Goal: Information Seeking & Learning: Learn about a topic

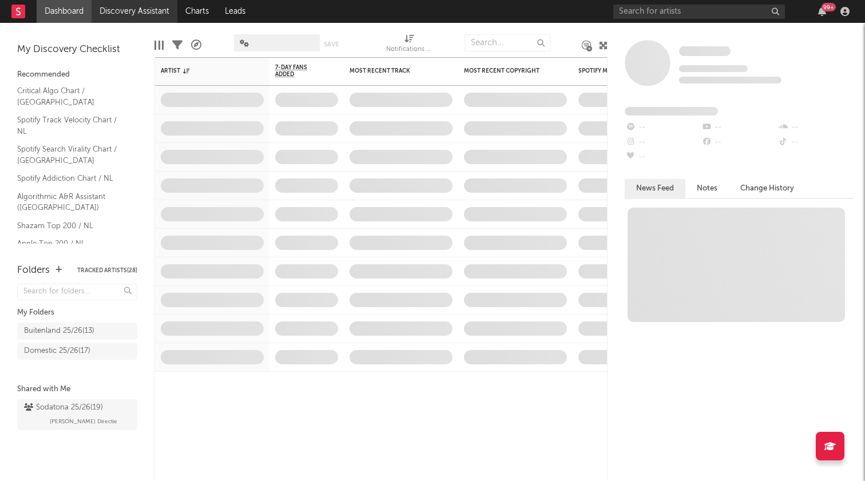
click at [143, 11] on link "Discovery Assistant" at bounding box center [135, 11] width 86 height 23
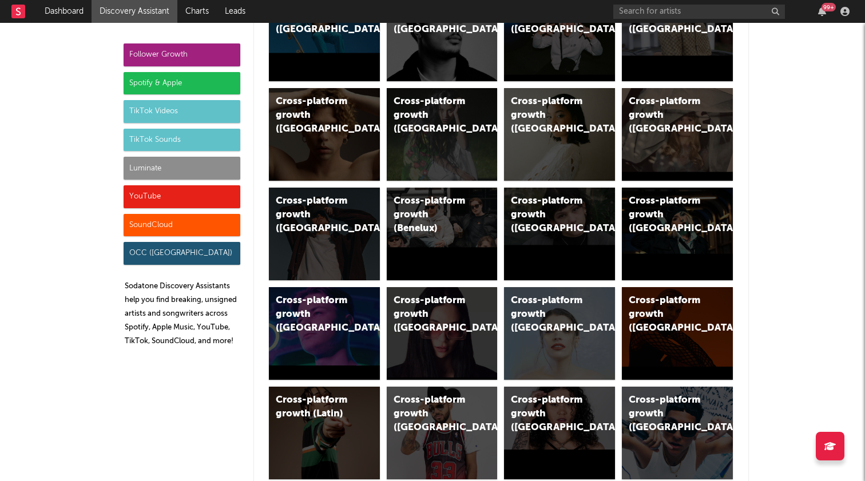
scroll to position [123, 0]
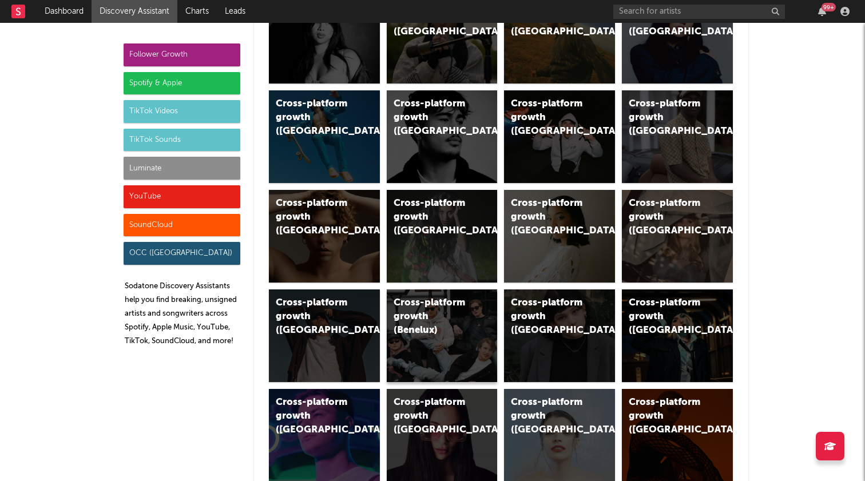
click at [459, 333] on div "Cross-platform growth (Benelux)" at bounding box center [433, 316] width 78 height 41
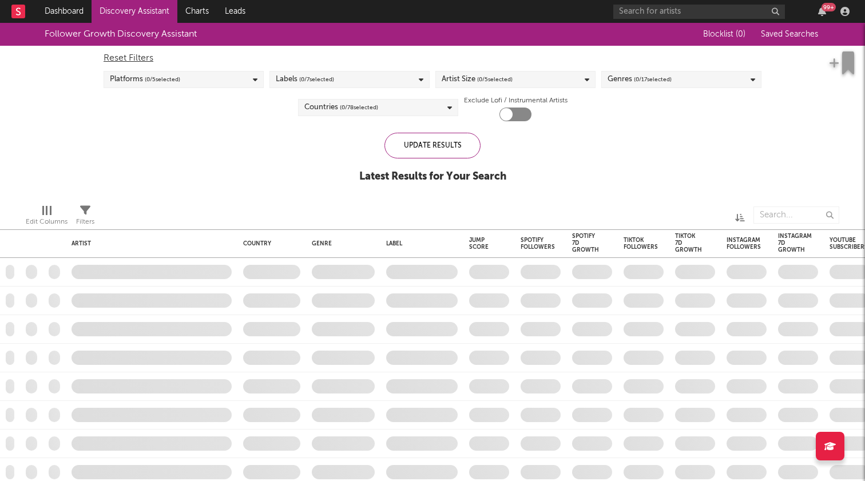
checkbox input "true"
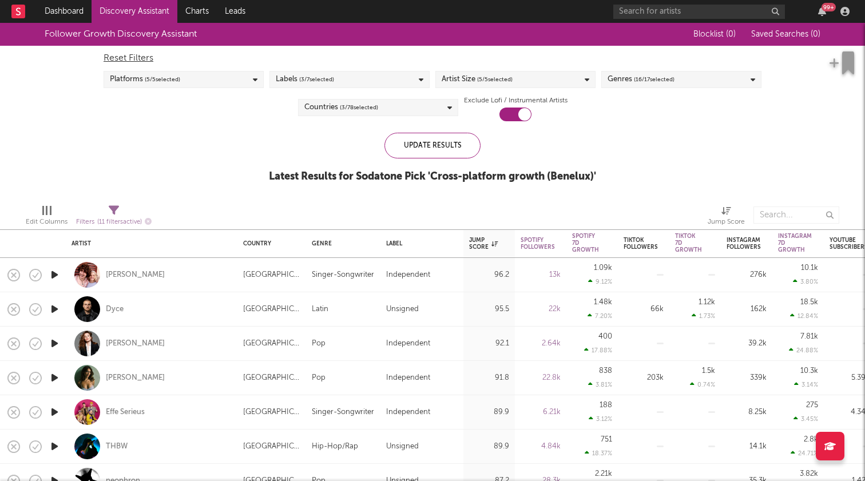
click at [54, 275] on icon "button" at bounding box center [55, 275] width 12 height 14
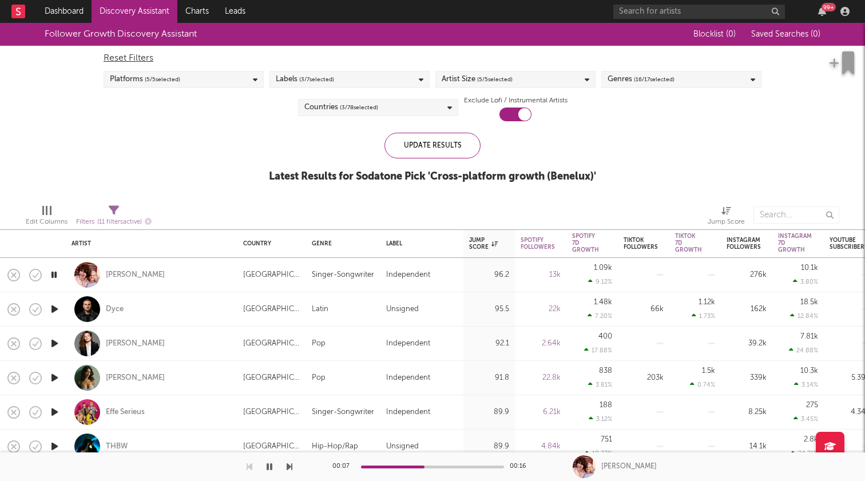
click at [54, 275] on icon "button" at bounding box center [54, 275] width 11 height 14
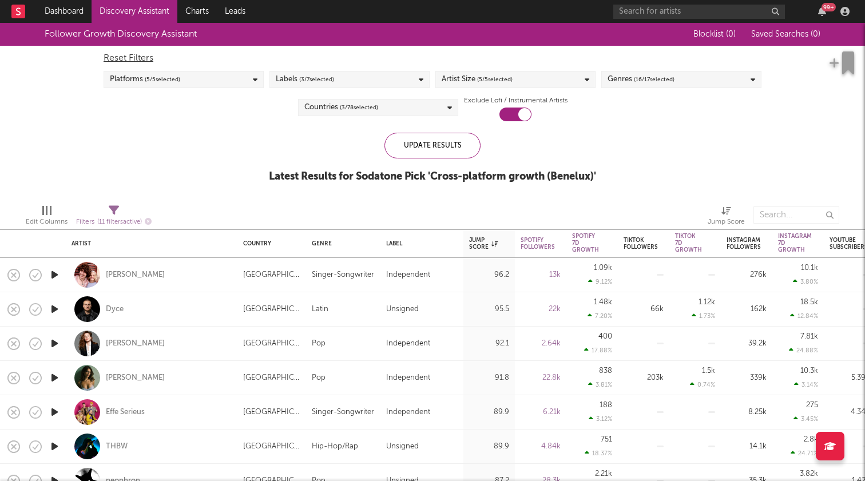
click at [52, 312] on icon "button" at bounding box center [55, 309] width 12 height 14
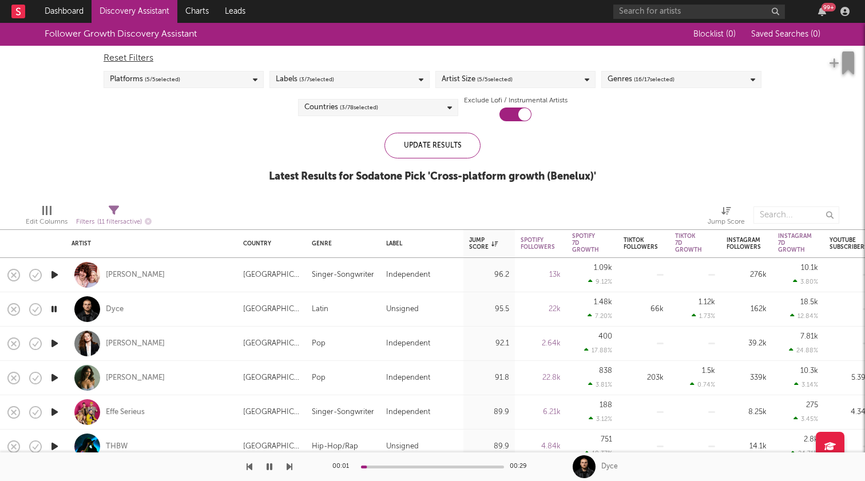
click at [56, 346] on icon "button" at bounding box center [55, 343] width 12 height 14
click at [56, 346] on icon "button" at bounding box center [54, 343] width 11 height 14
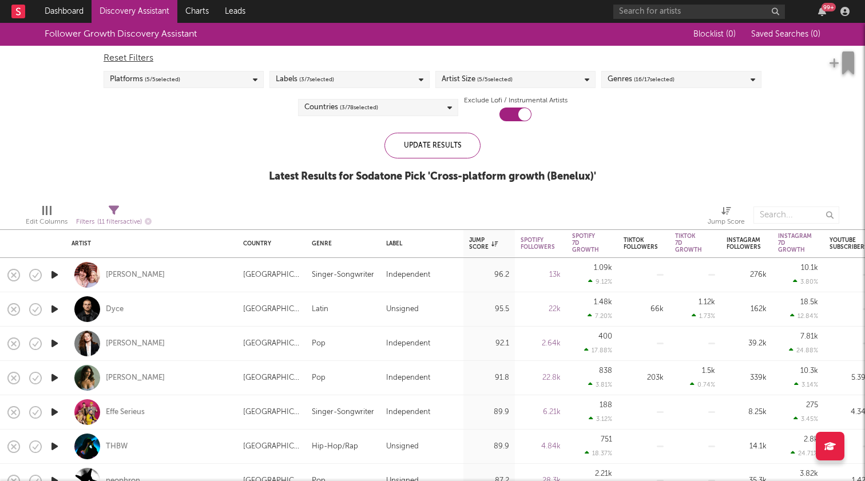
click at [55, 376] on icon "button" at bounding box center [55, 378] width 12 height 14
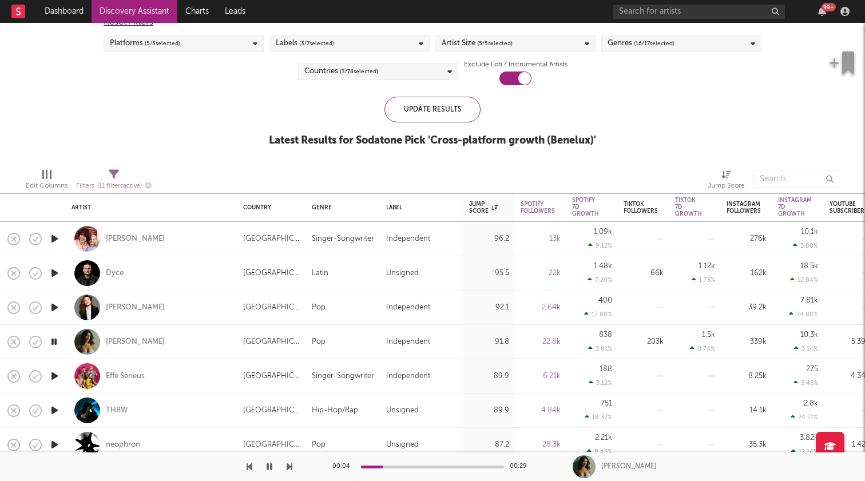
click at [55, 343] on icon "button" at bounding box center [54, 342] width 11 height 14
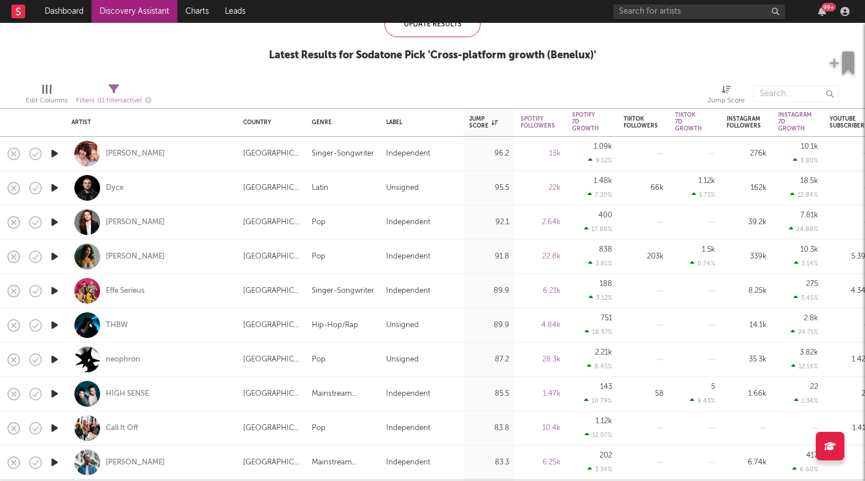
click at [55, 361] on icon "button" at bounding box center [55, 359] width 12 height 14
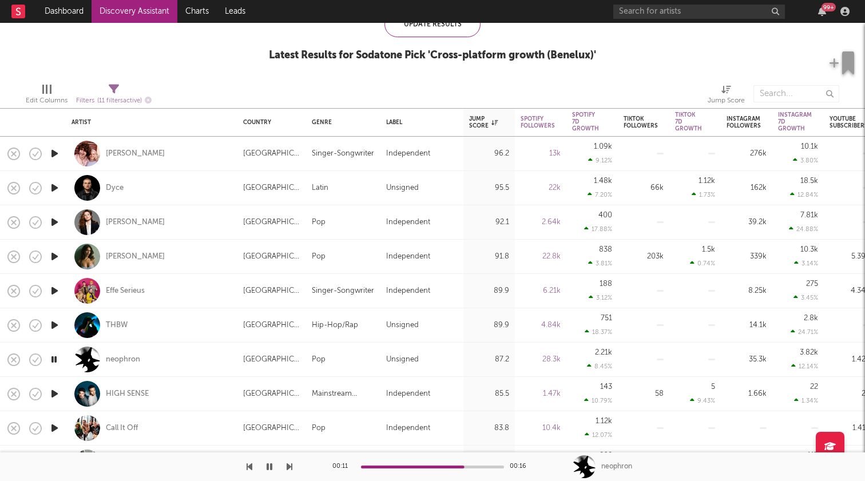
click at [53, 361] on icon "button" at bounding box center [54, 359] width 11 height 14
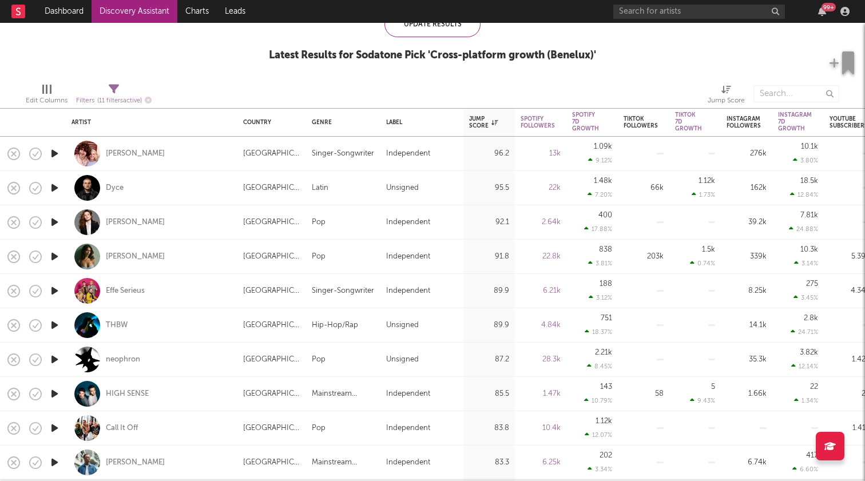
click at [56, 327] on icon "button" at bounding box center [55, 325] width 12 height 14
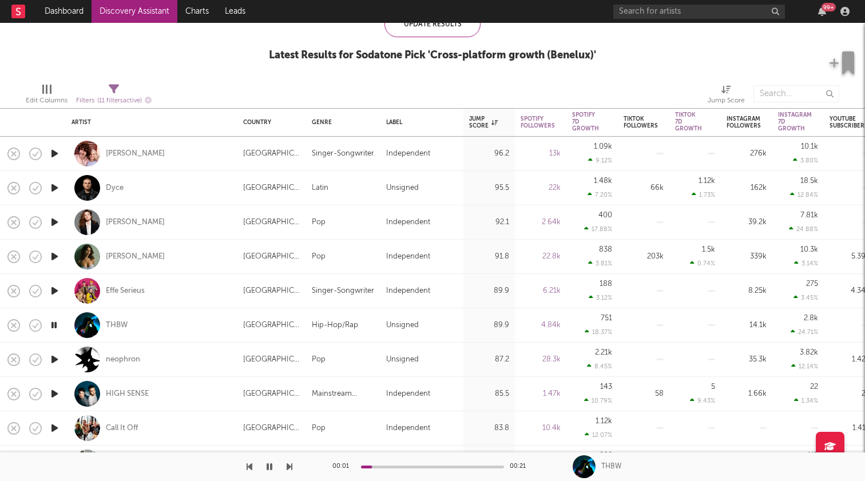
click at [56, 326] on icon "button" at bounding box center [54, 325] width 11 height 14
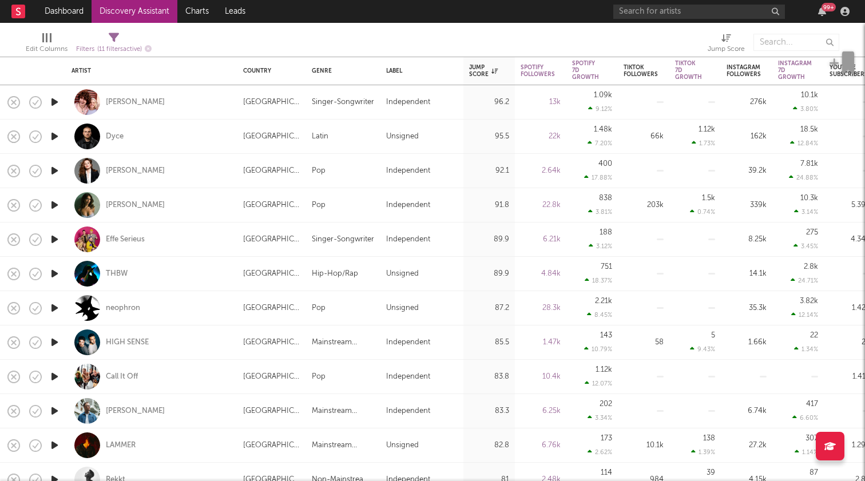
click at [57, 376] on icon "button" at bounding box center [55, 376] width 12 height 14
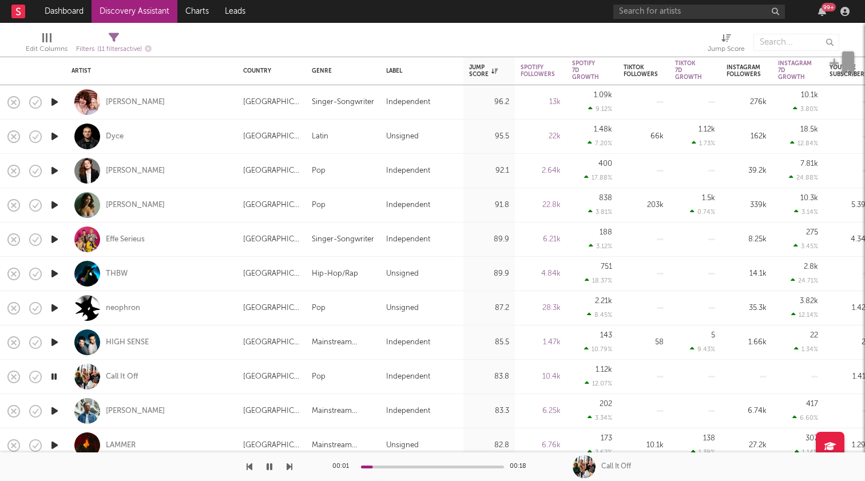
click at [55, 344] on icon "button" at bounding box center [55, 342] width 12 height 14
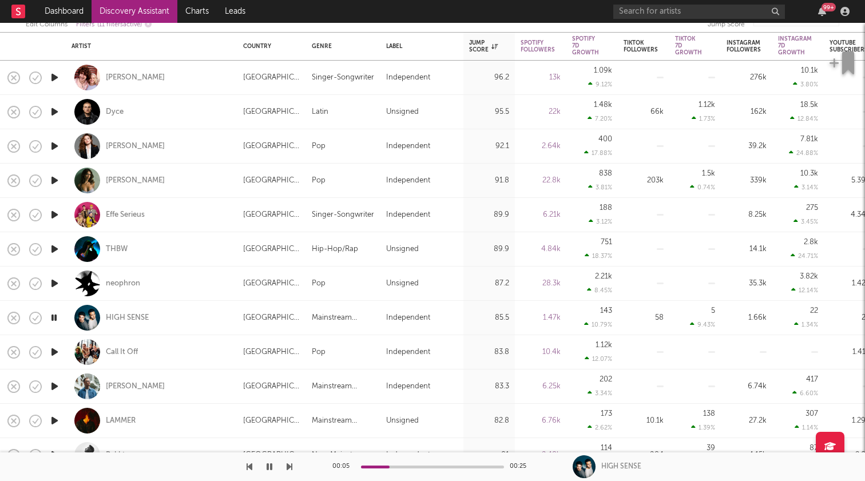
click at [57, 424] on icon "button" at bounding box center [55, 421] width 12 height 14
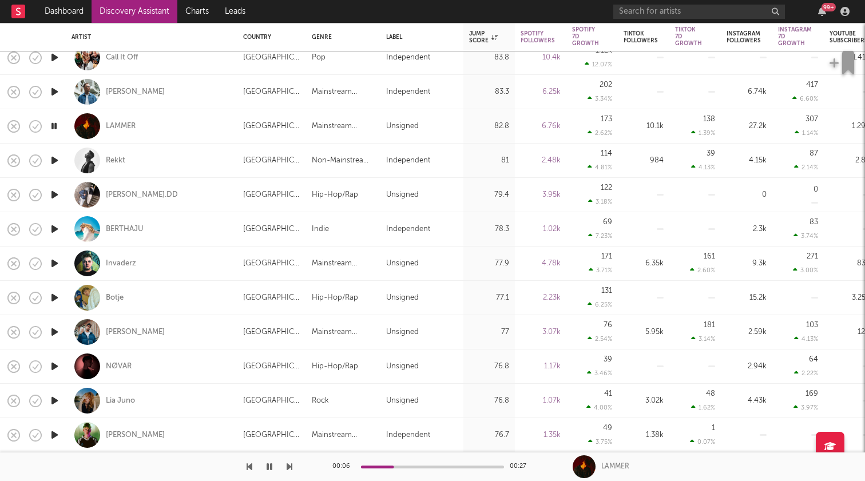
click at [58, 402] on icon "button" at bounding box center [55, 401] width 12 height 14
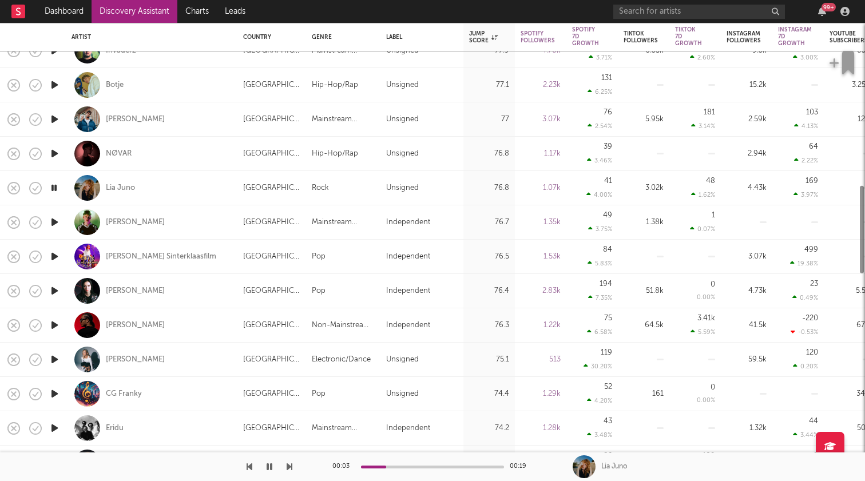
click at [57, 357] on icon "button" at bounding box center [55, 359] width 12 height 14
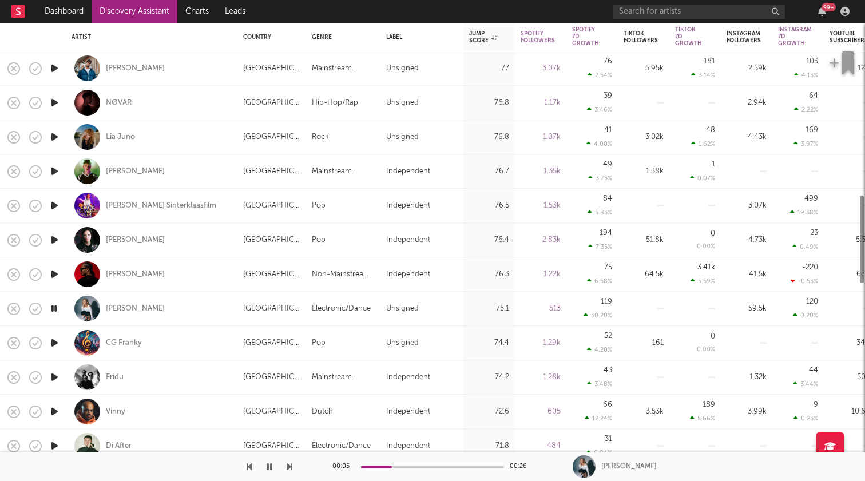
click at [53, 312] on icon "button" at bounding box center [54, 308] width 11 height 14
